Goal: Information Seeking & Learning: Find specific fact

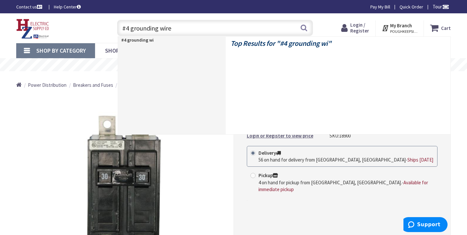
type input "#4 grounding wire"
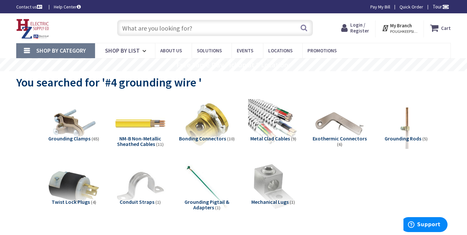
click at [209, 28] on input "text" at bounding box center [215, 28] width 196 height 16
type input "g"
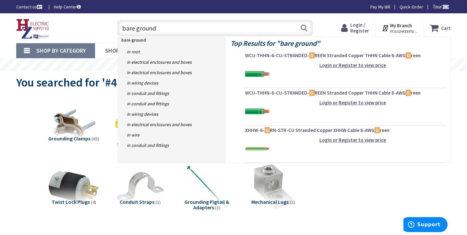
type input "bare ground"
